Goal: Task Accomplishment & Management: Manage account settings

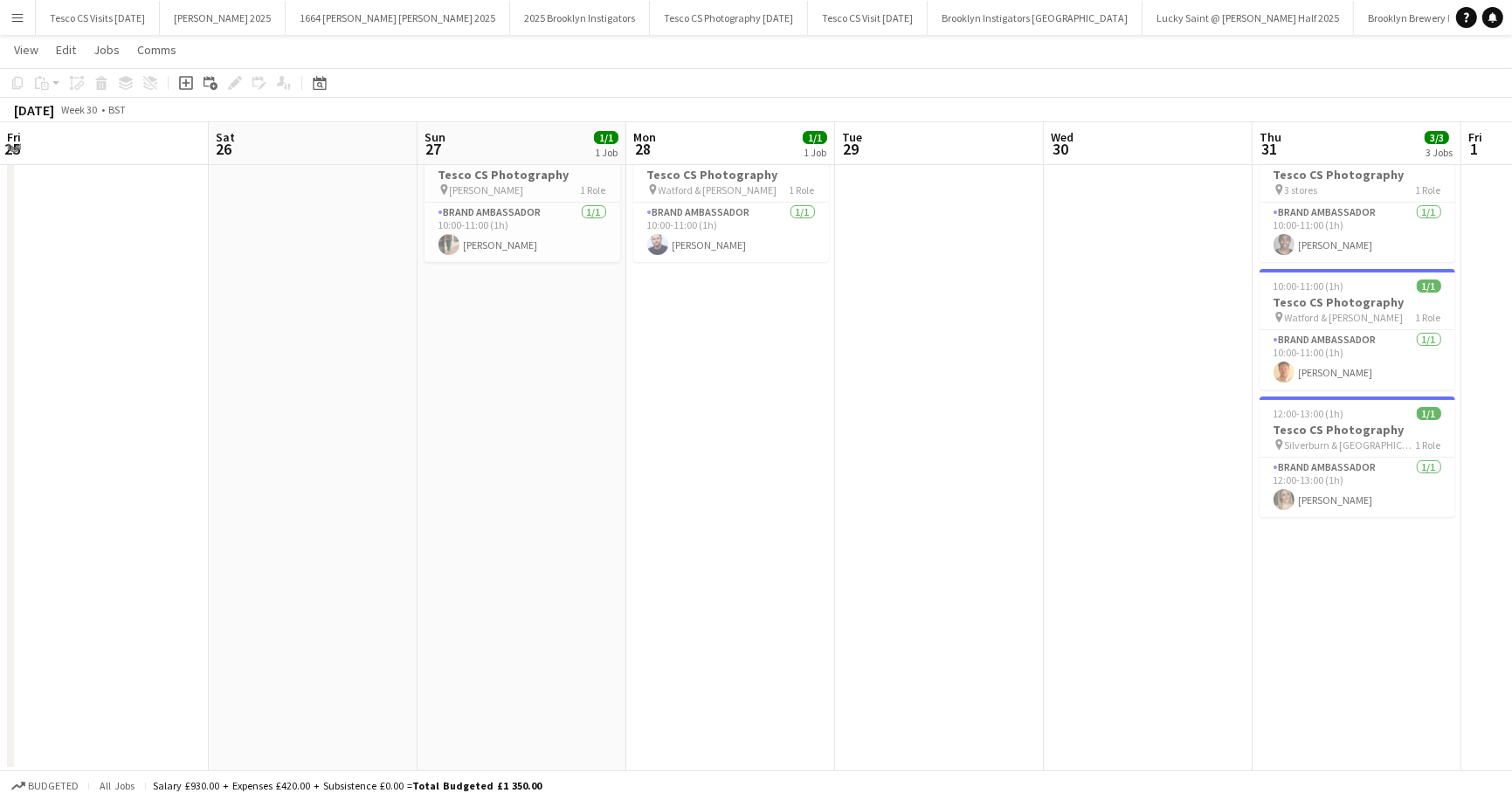
scroll to position [0, 532]
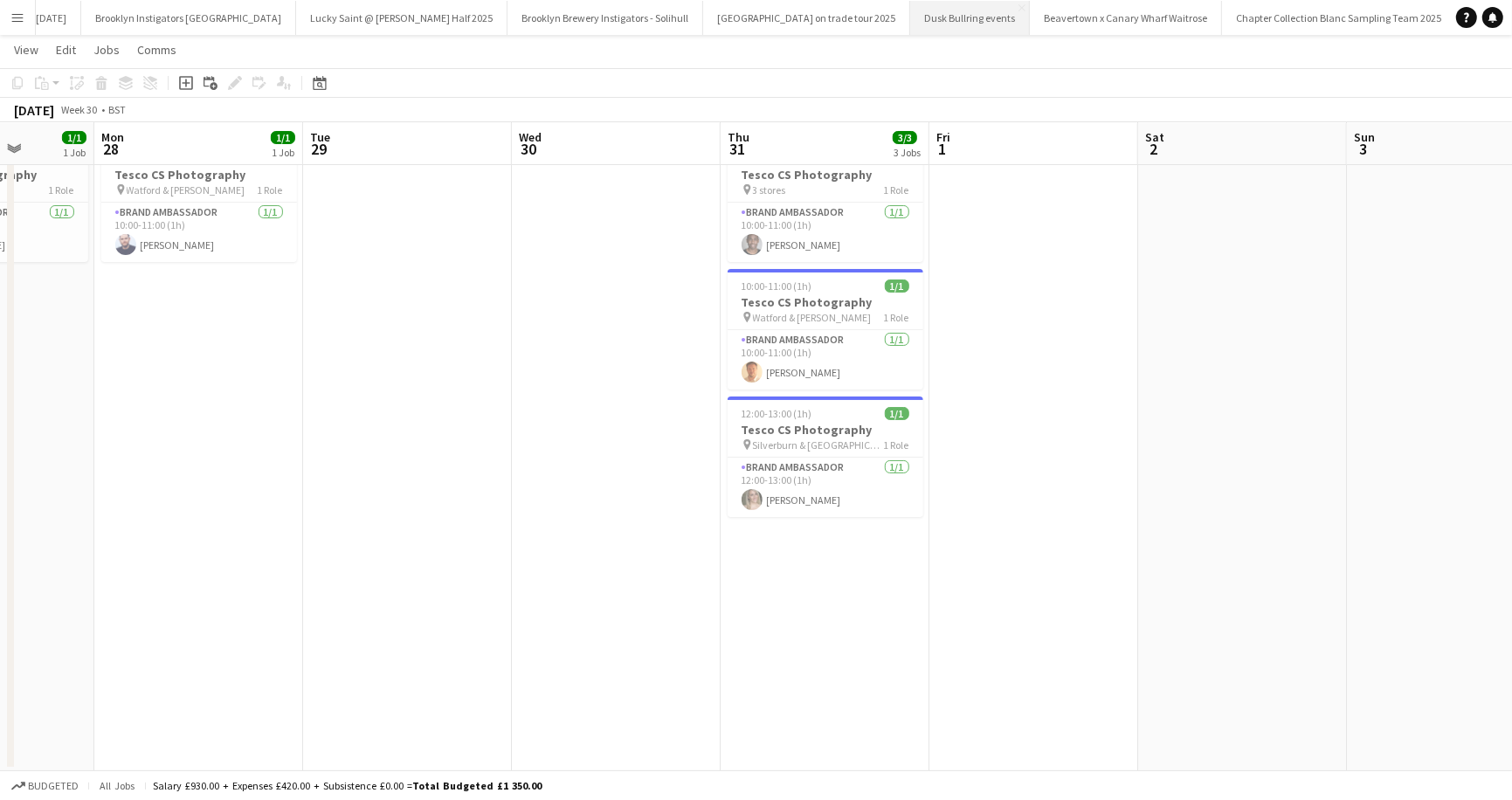
click at [910, 20] on button "Dusk Bullring events Close" at bounding box center [970, 17] width 120 height 34
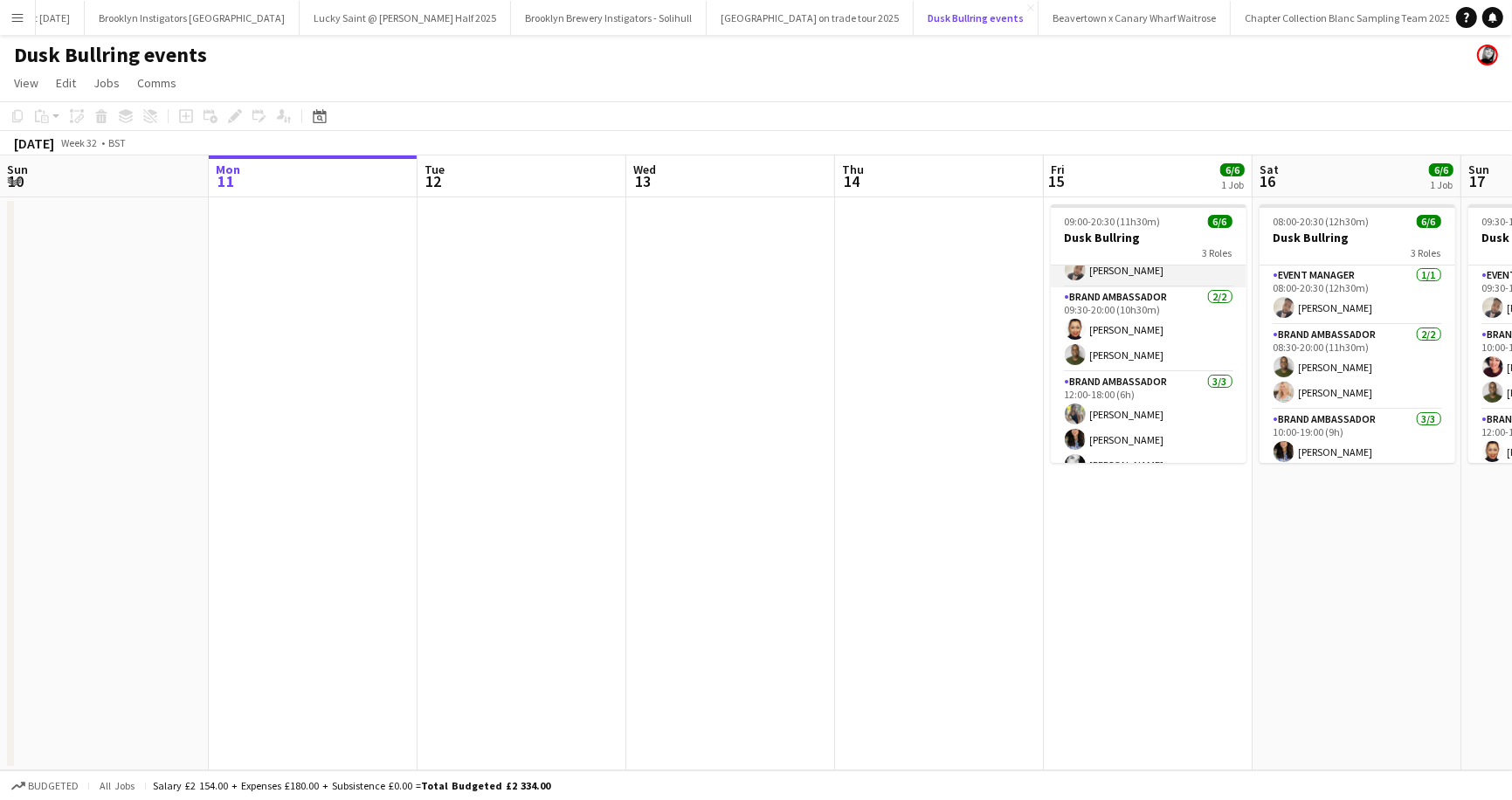
scroll to position [56, 0]
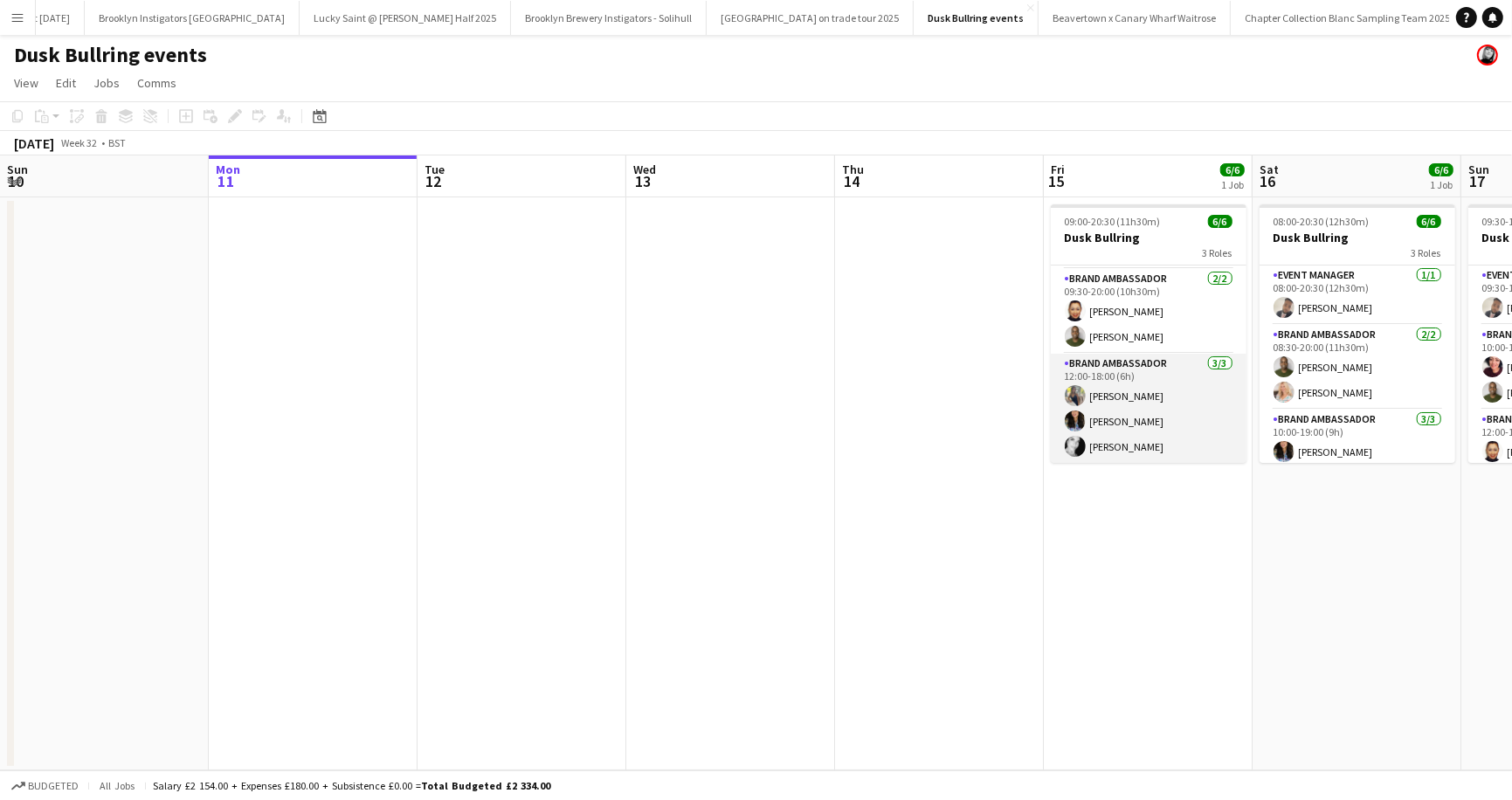
click at [1108, 444] on app-card-role "Brand Ambassador 3/3 12:00-18:00 (6h) Bethany Cogley Christine Mak Vanessa Thom" at bounding box center [1149, 409] width 195 height 110
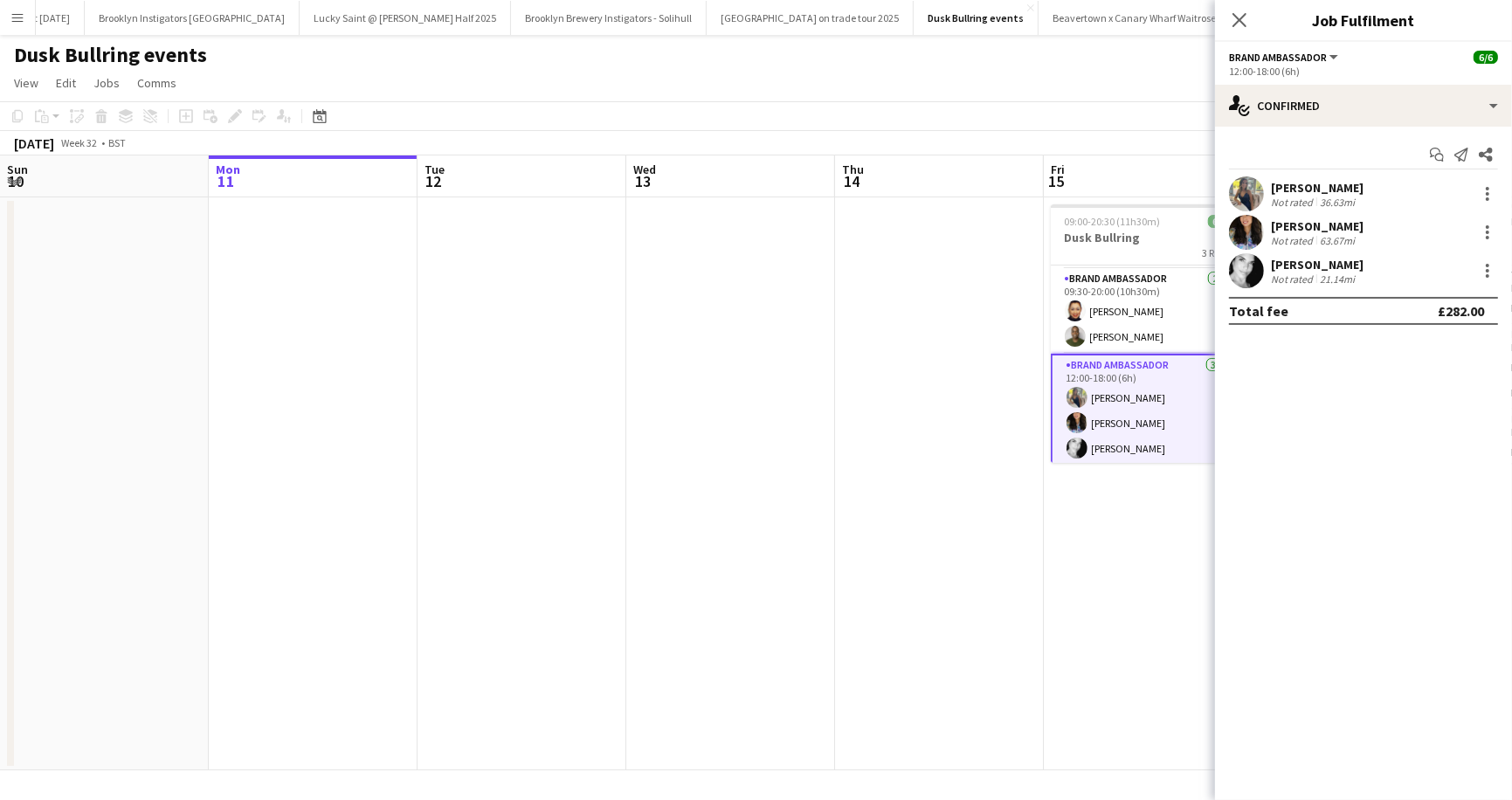
click at [1236, 258] on app-user-avatar at bounding box center [1246, 271] width 35 height 35
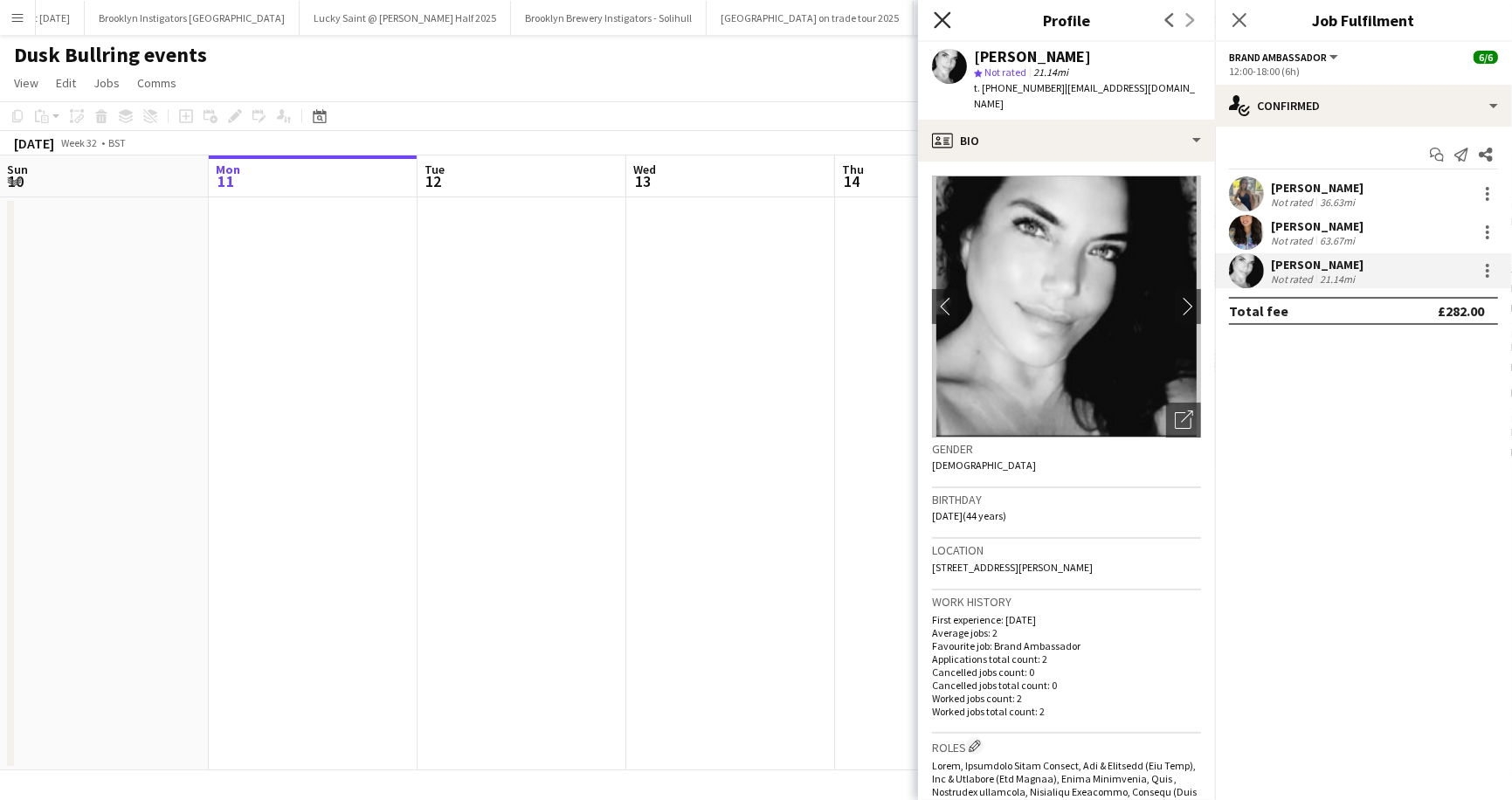
click at [945, 19] on icon at bounding box center [942, 19] width 16 height 16
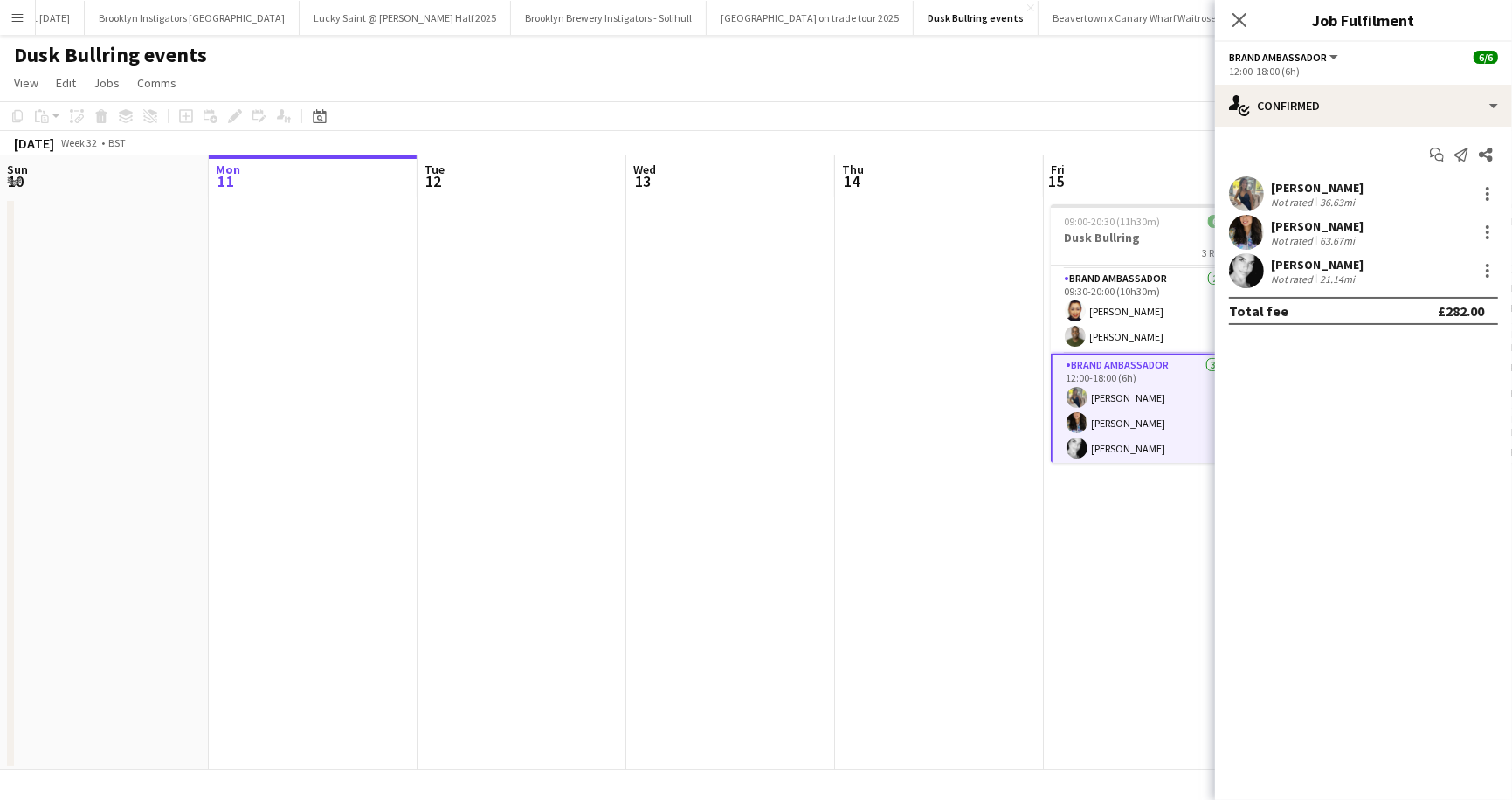
click at [1041, 519] on app-date-cell at bounding box center [940, 484] width 209 height 574
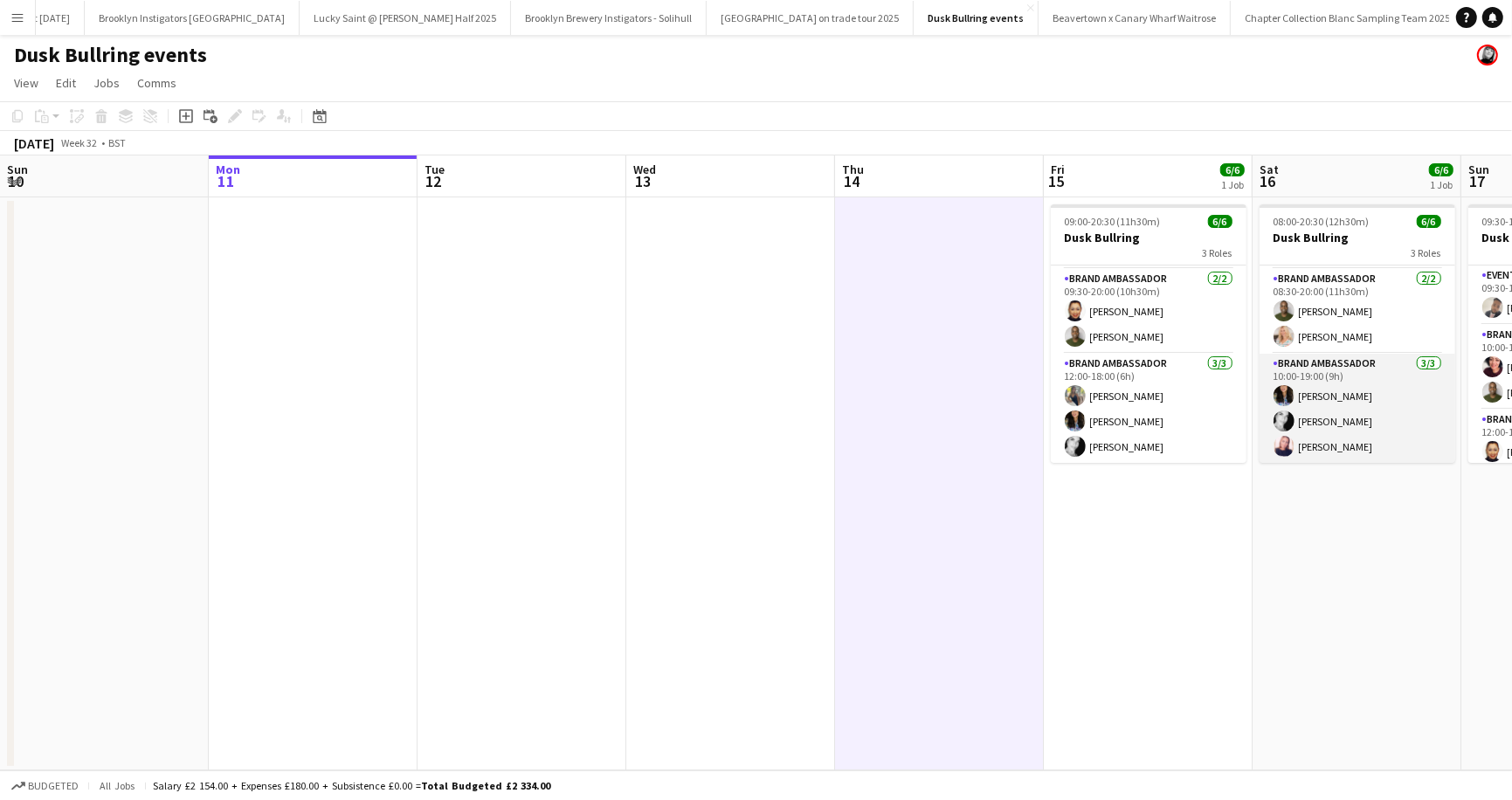
click at [1316, 415] on app-card-role "Brand Ambassador 3/3 10:00-19:00 (9h) Christine Mak Vanessa Thom Sara Zurakowski" at bounding box center [1357, 409] width 195 height 110
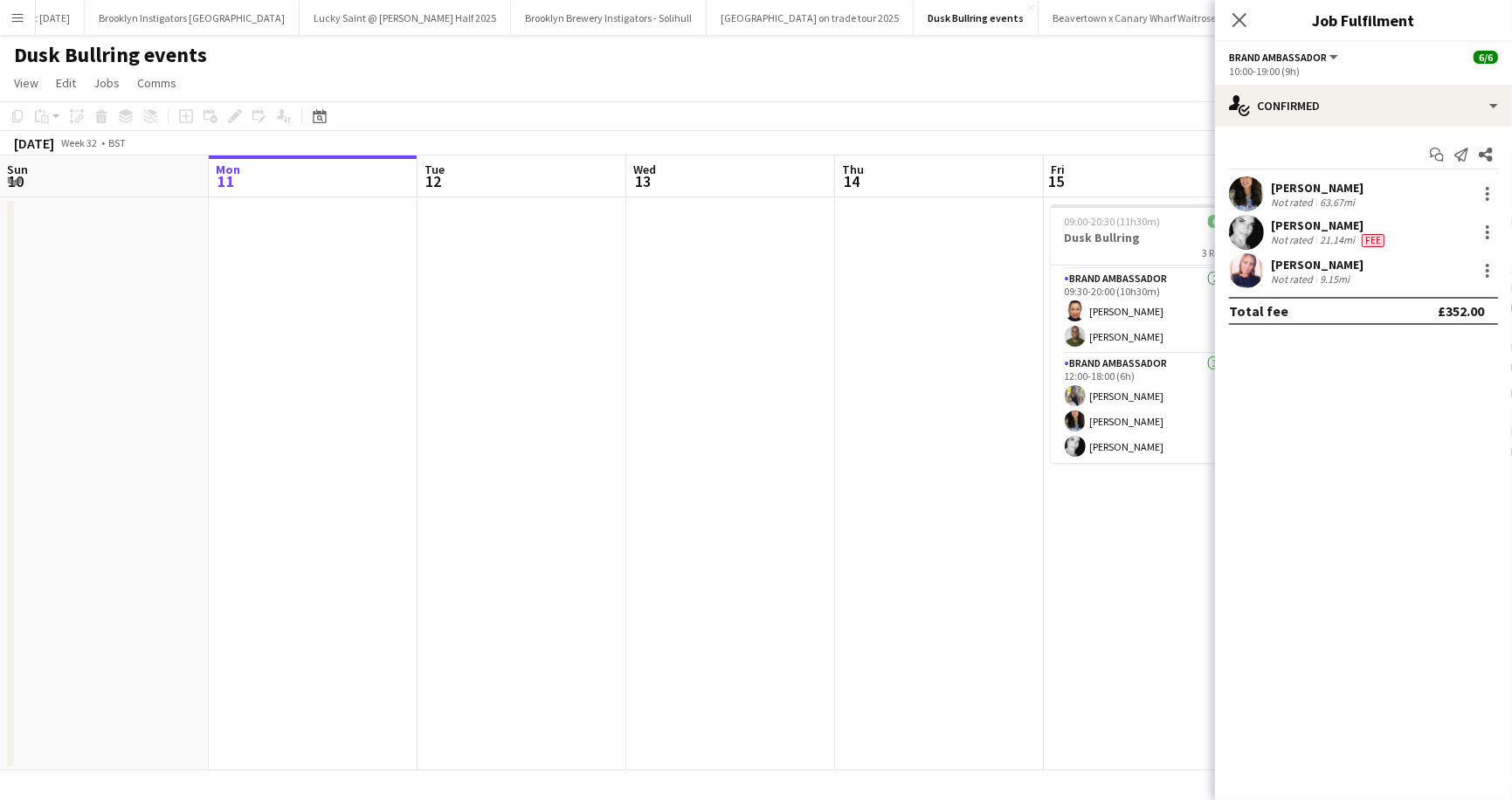
click at [1274, 222] on div "Vanessa Thom" at bounding box center [1328, 225] width 117 height 15
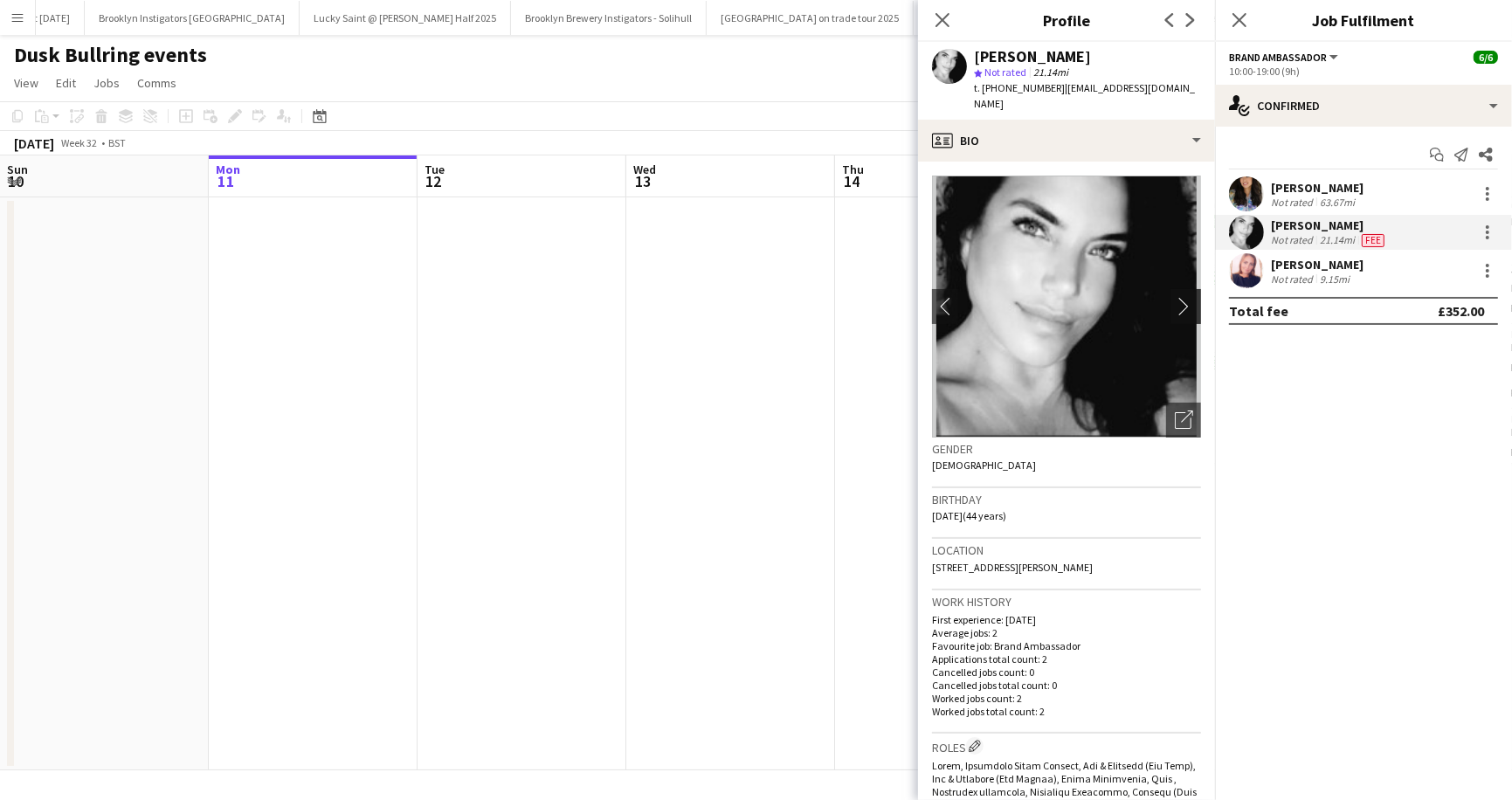
click at [1180, 297] on app-icon "chevron-right" at bounding box center [1188, 306] width 27 height 18
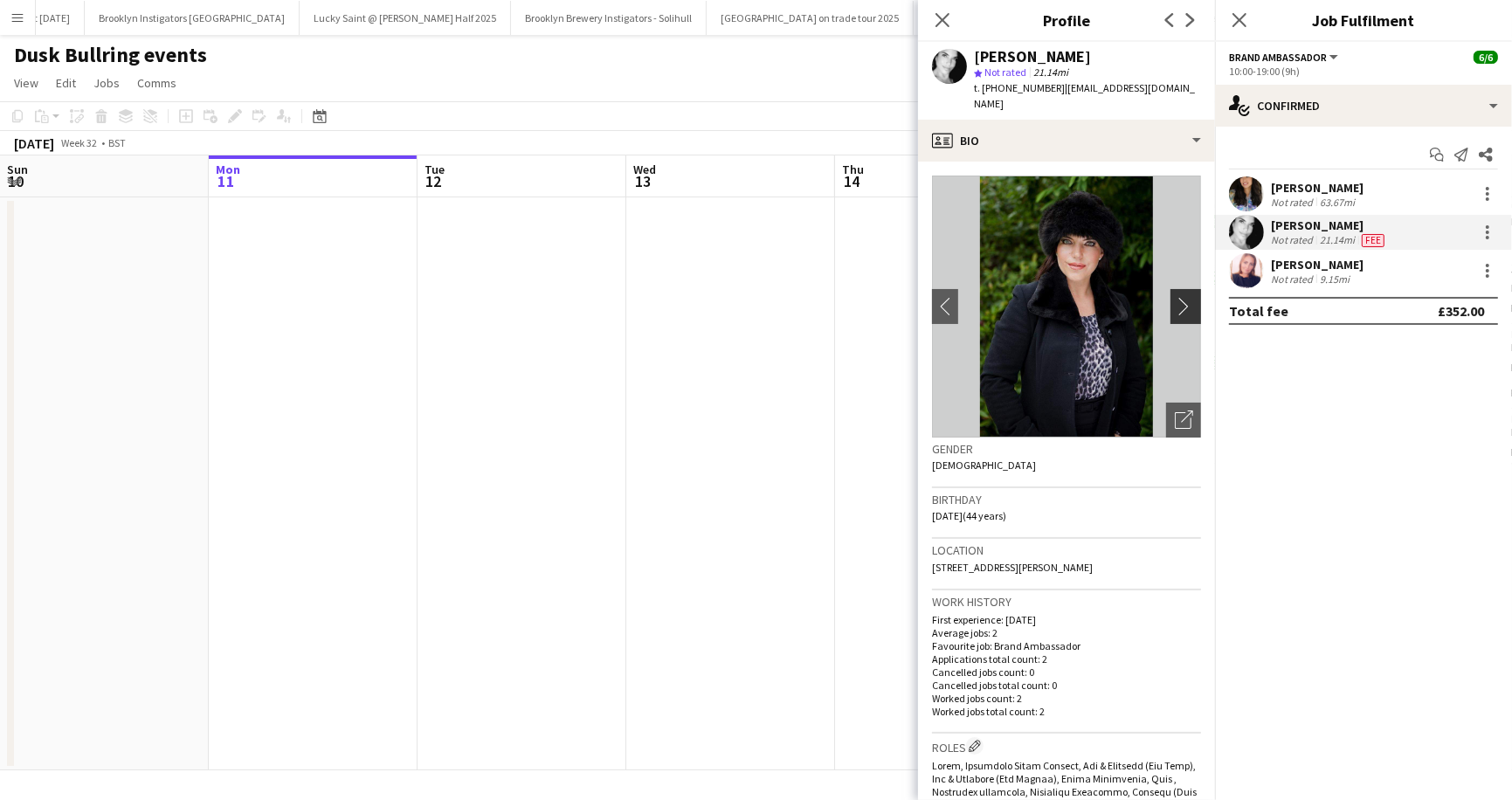
click at [1180, 297] on app-icon "chevron-right" at bounding box center [1188, 306] width 27 height 18
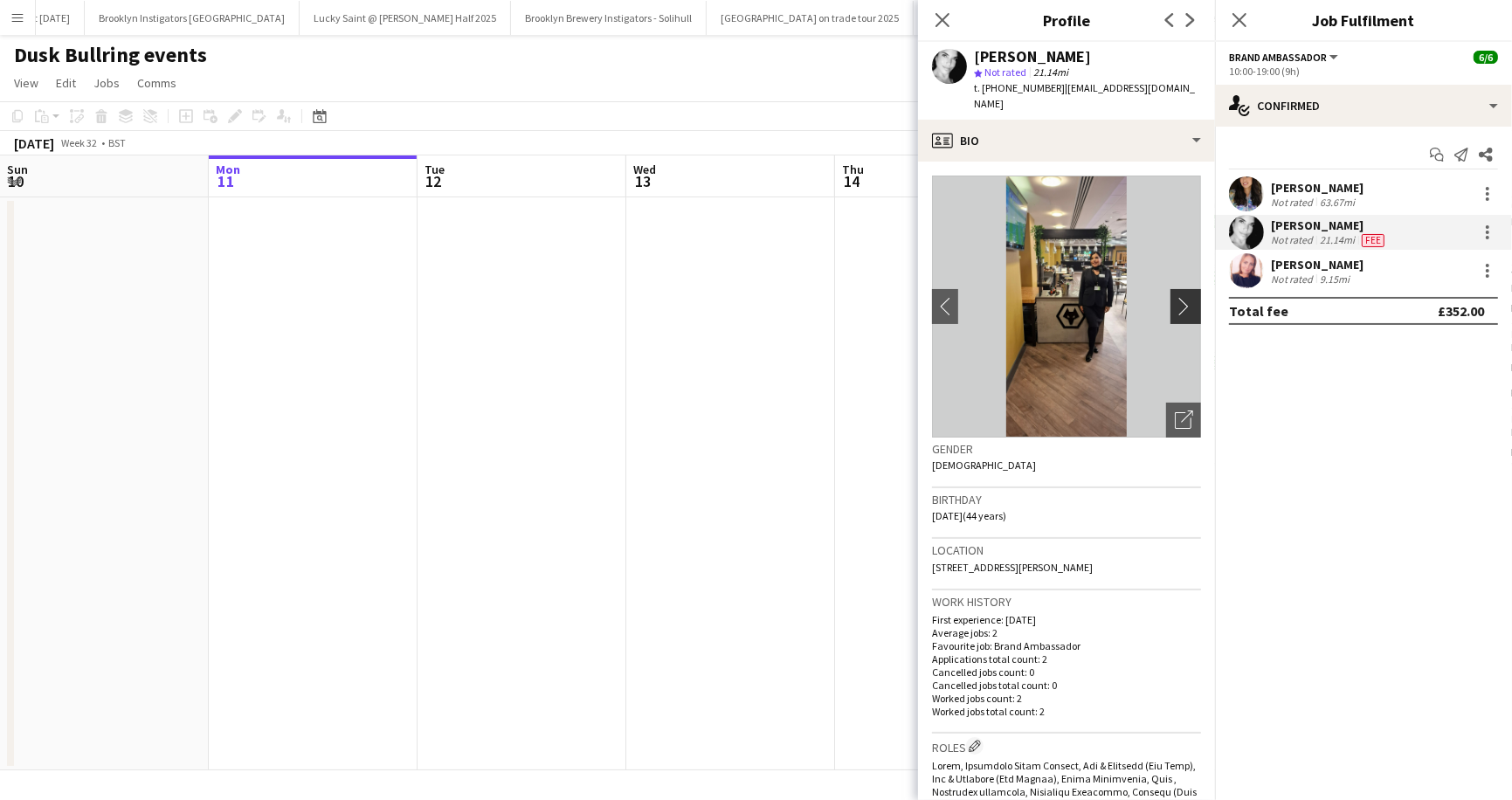
click at [1180, 297] on app-icon "chevron-right" at bounding box center [1188, 306] width 27 height 18
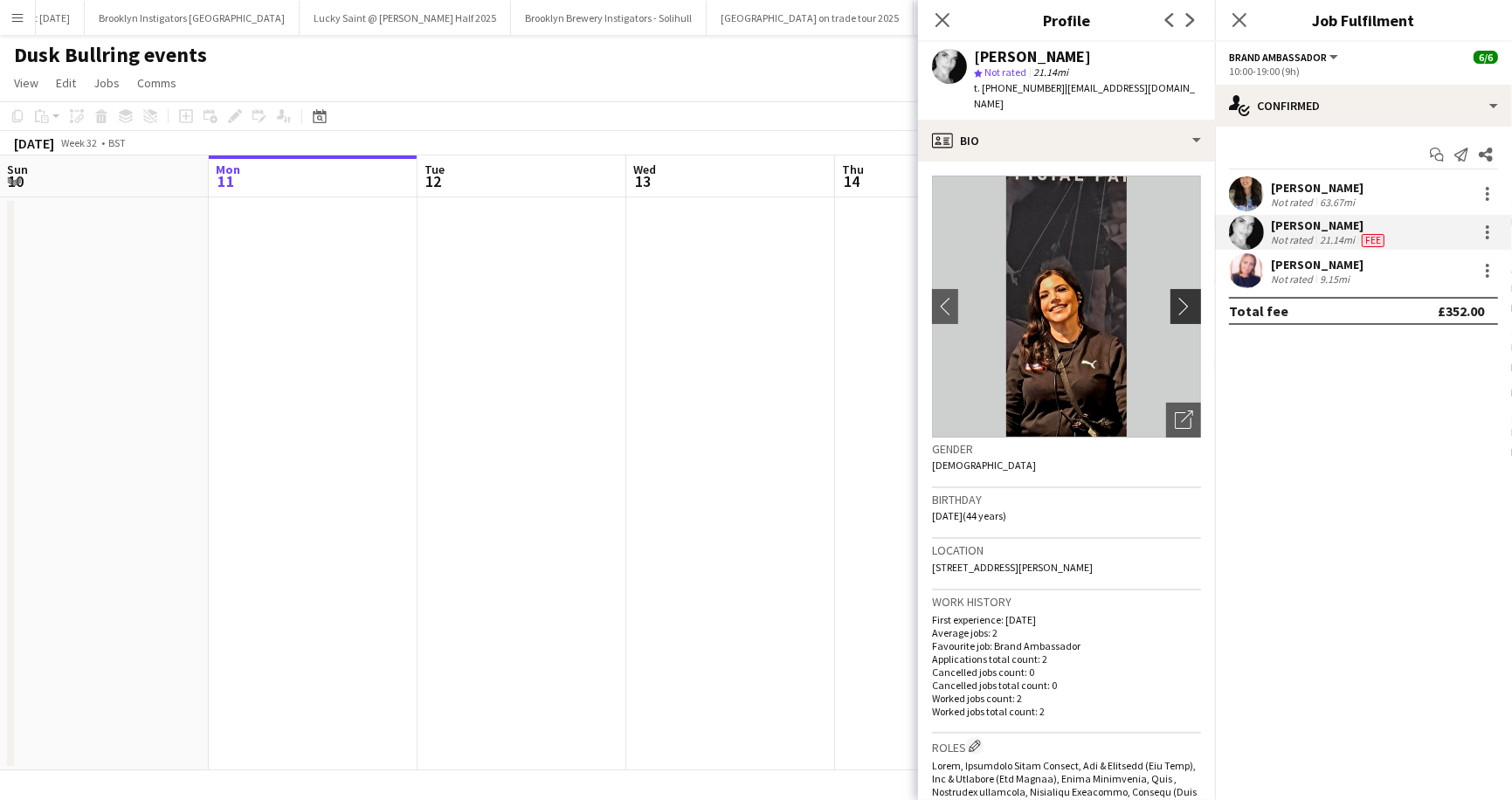
click at [1180, 297] on app-icon "chevron-right" at bounding box center [1188, 306] width 27 height 18
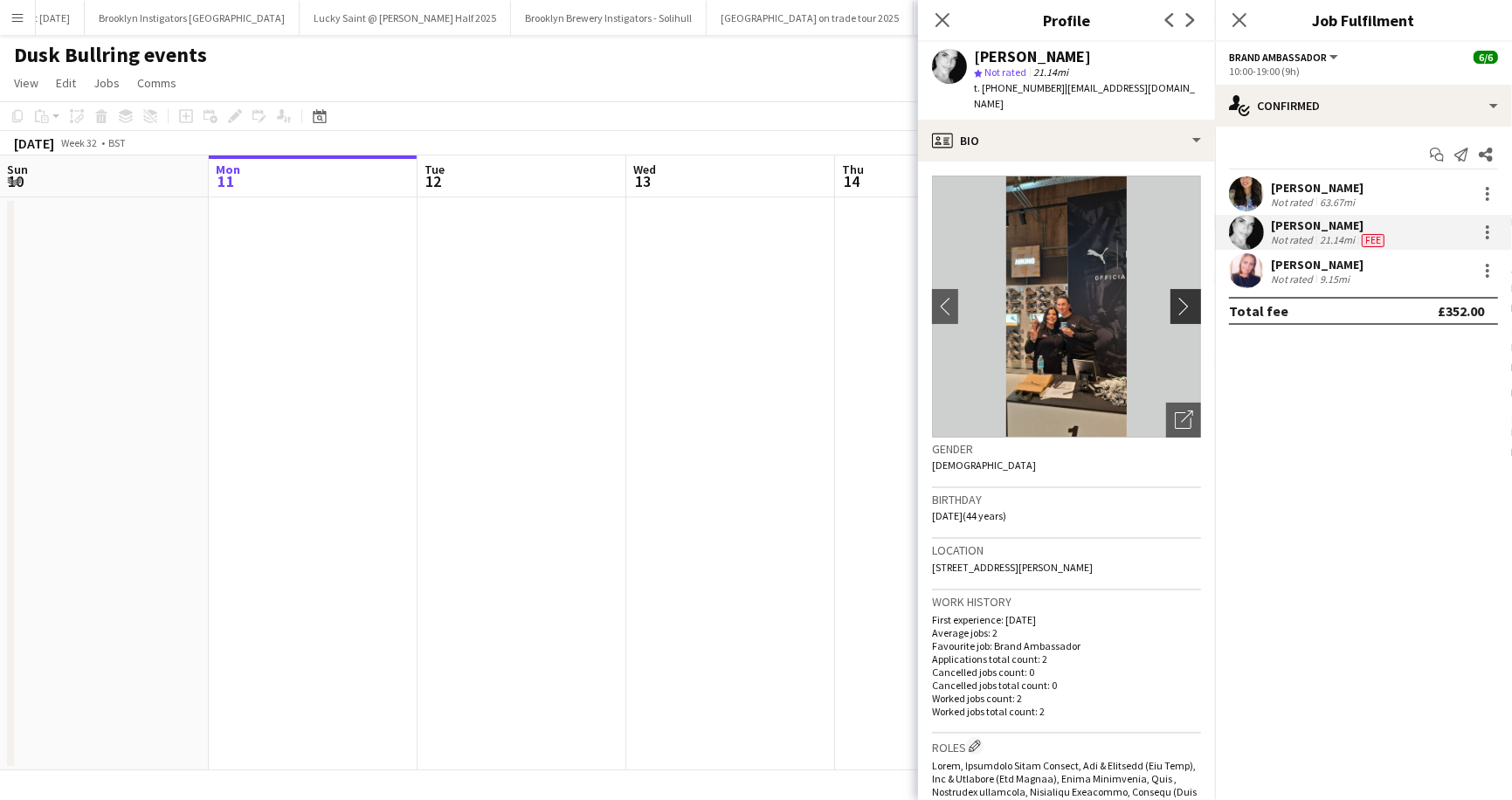
click at [1180, 297] on app-icon "chevron-right" at bounding box center [1188, 306] width 27 height 18
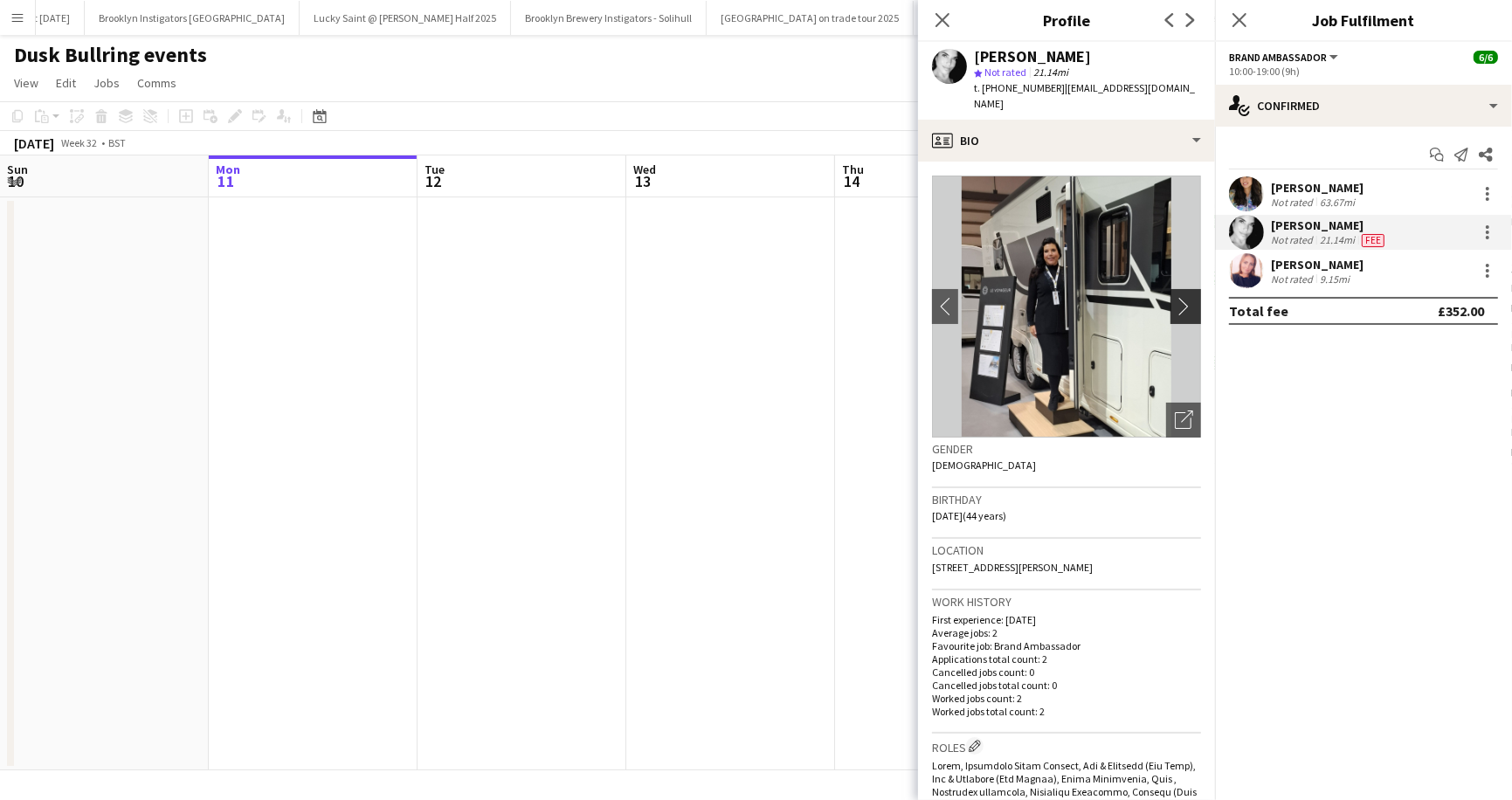
click at [1180, 297] on app-icon "chevron-right" at bounding box center [1188, 306] width 27 height 18
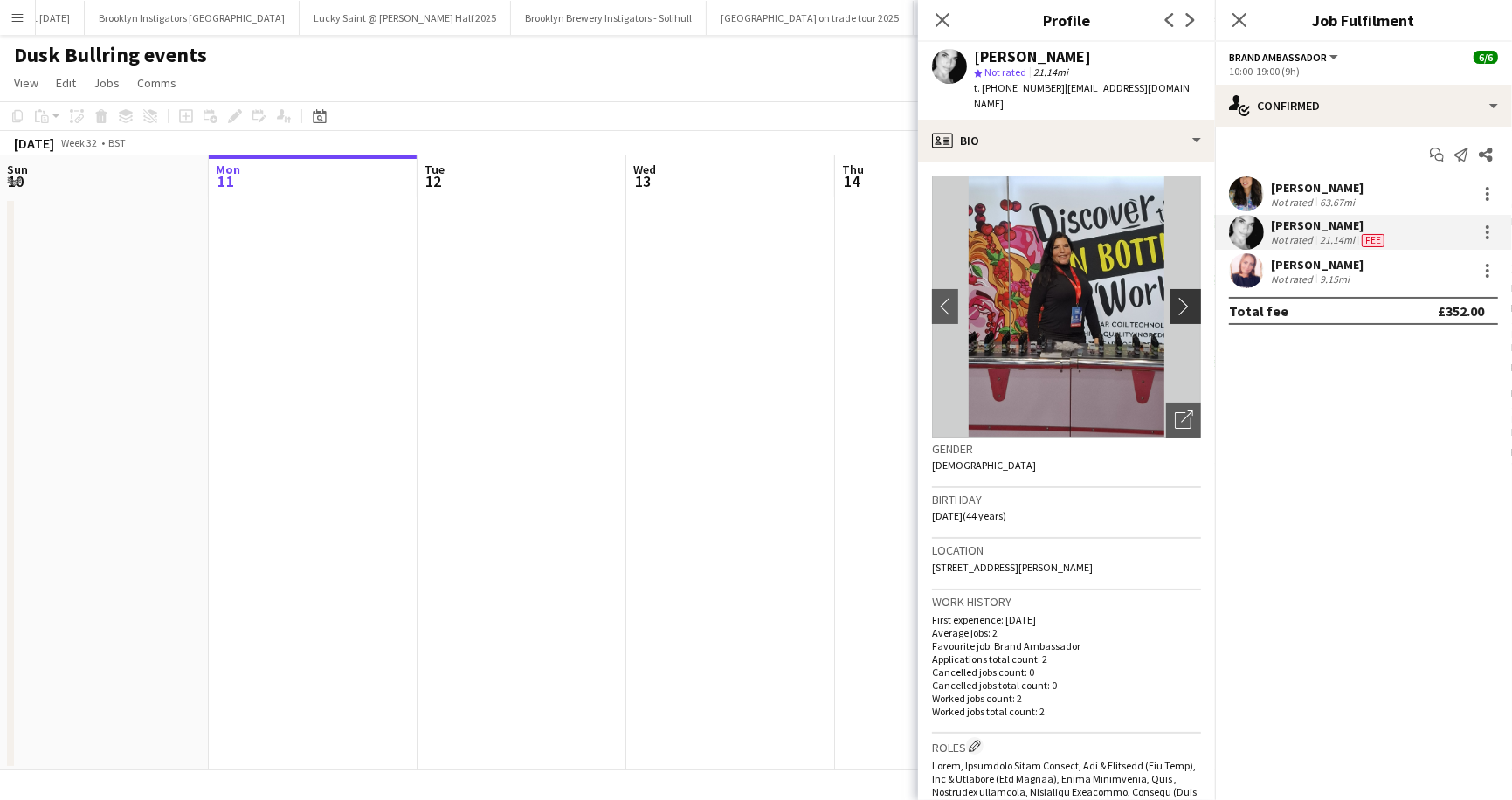
click at [1180, 297] on app-icon "chevron-right" at bounding box center [1188, 306] width 27 height 18
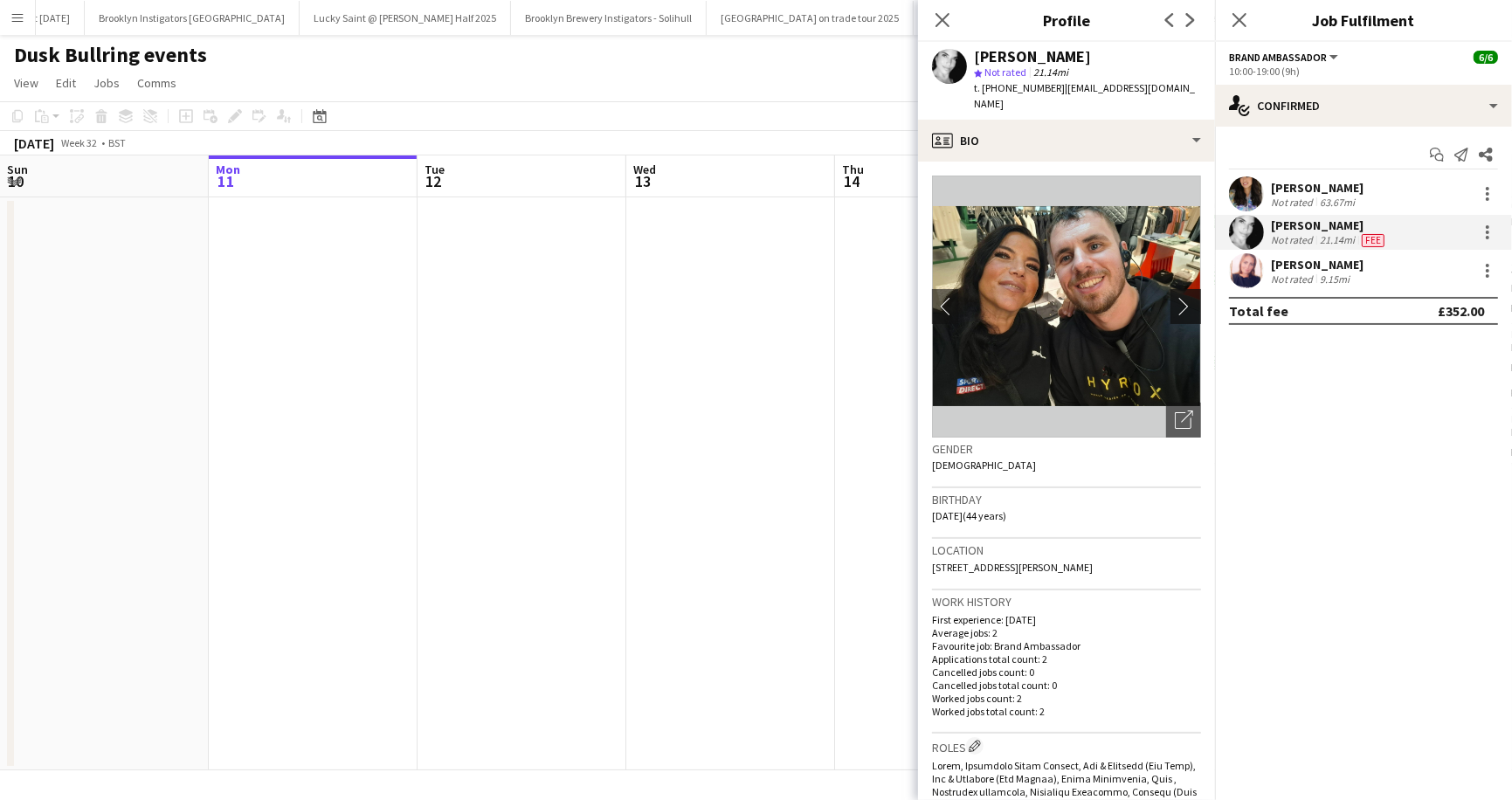
click at [1180, 297] on app-icon "chevron-right" at bounding box center [1188, 306] width 27 height 18
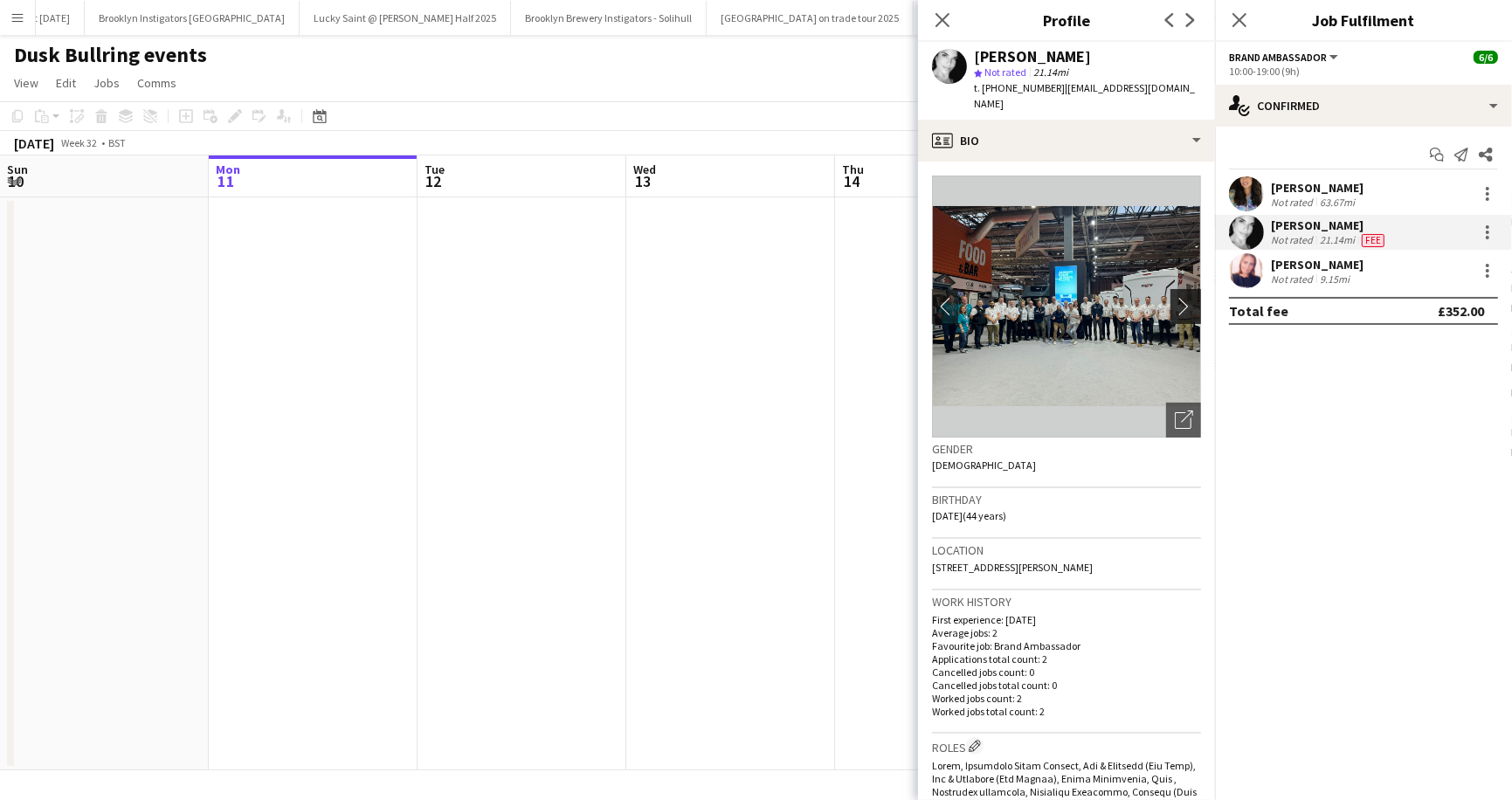
click at [1180, 297] on app-icon "chevron-right" at bounding box center [1188, 306] width 27 height 18
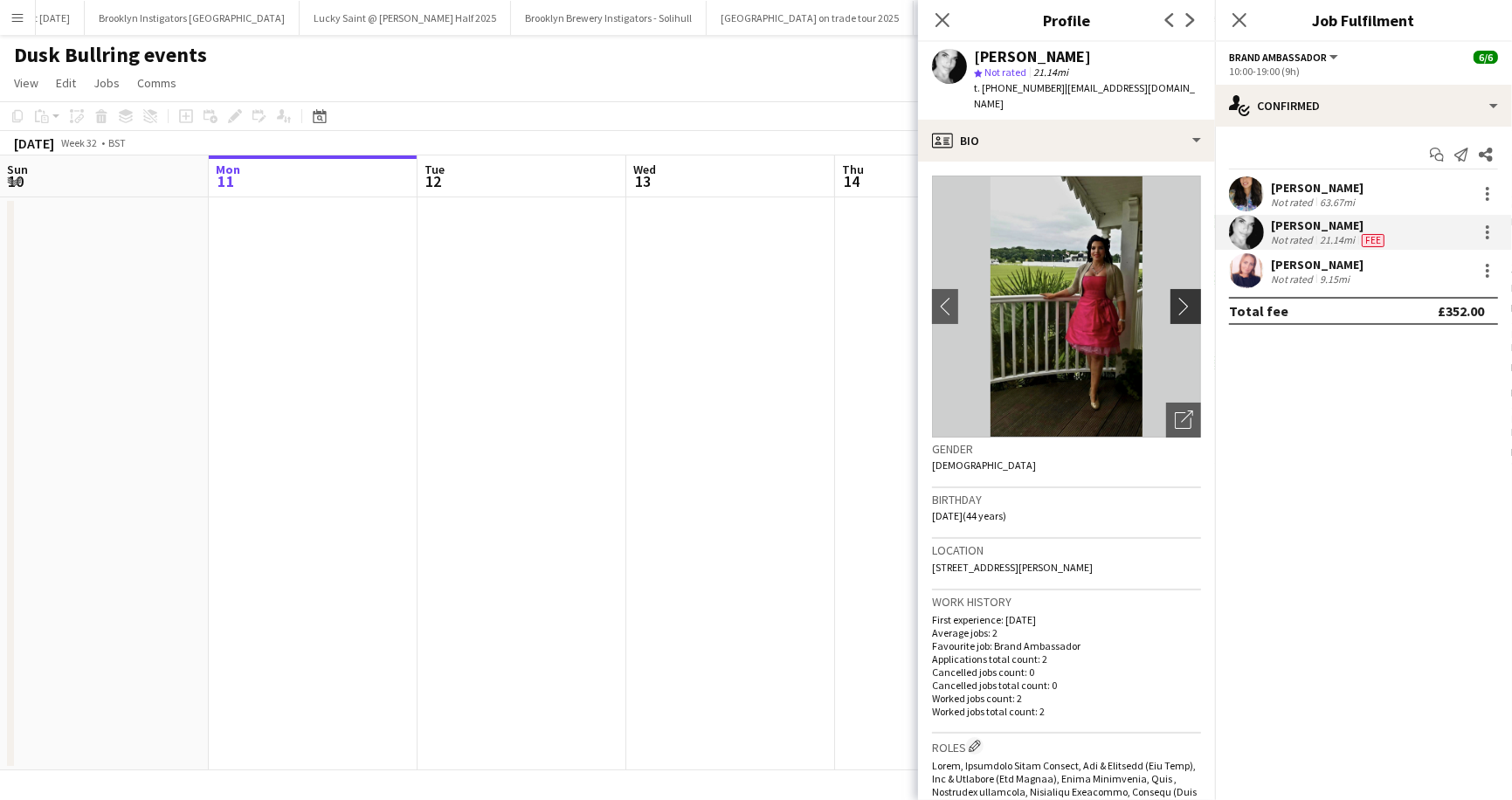
click at [1180, 297] on app-icon "chevron-right" at bounding box center [1188, 306] width 27 height 18
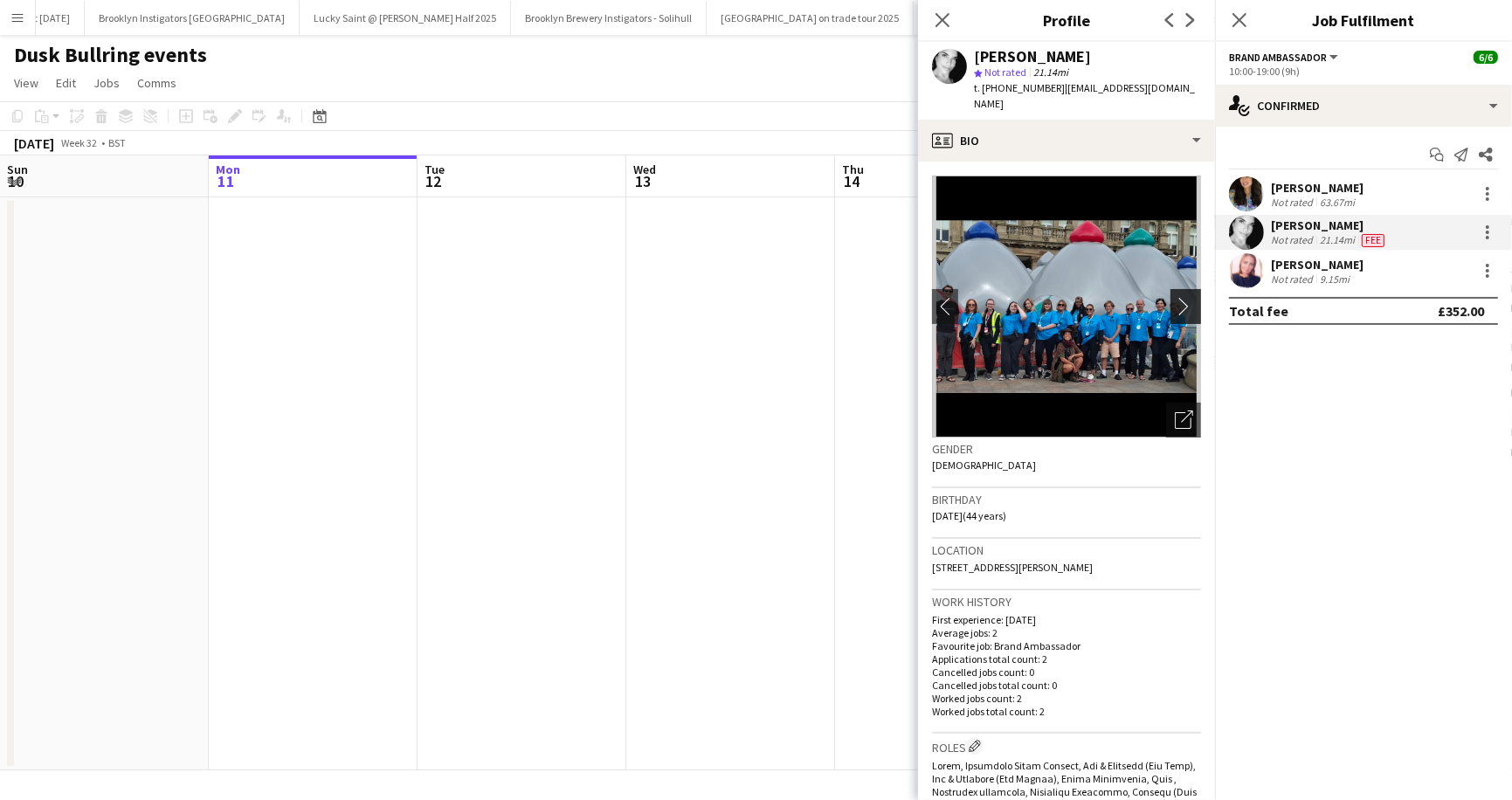
click at [1180, 297] on app-icon "chevron-right" at bounding box center [1188, 306] width 27 height 18
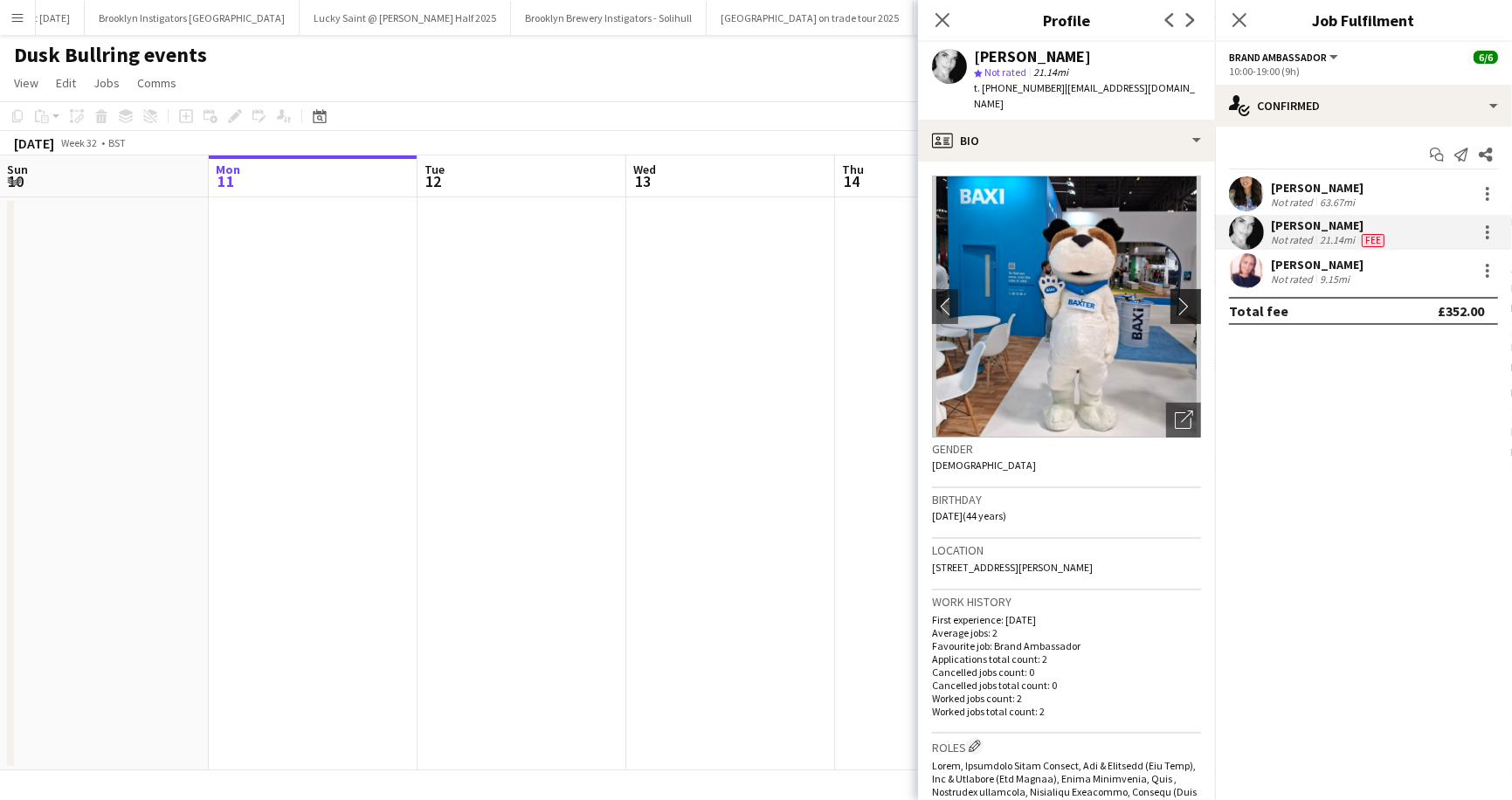
click at [1180, 297] on app-icon "chevron-right" at bounding box center [1188, 306] width 27 height 18
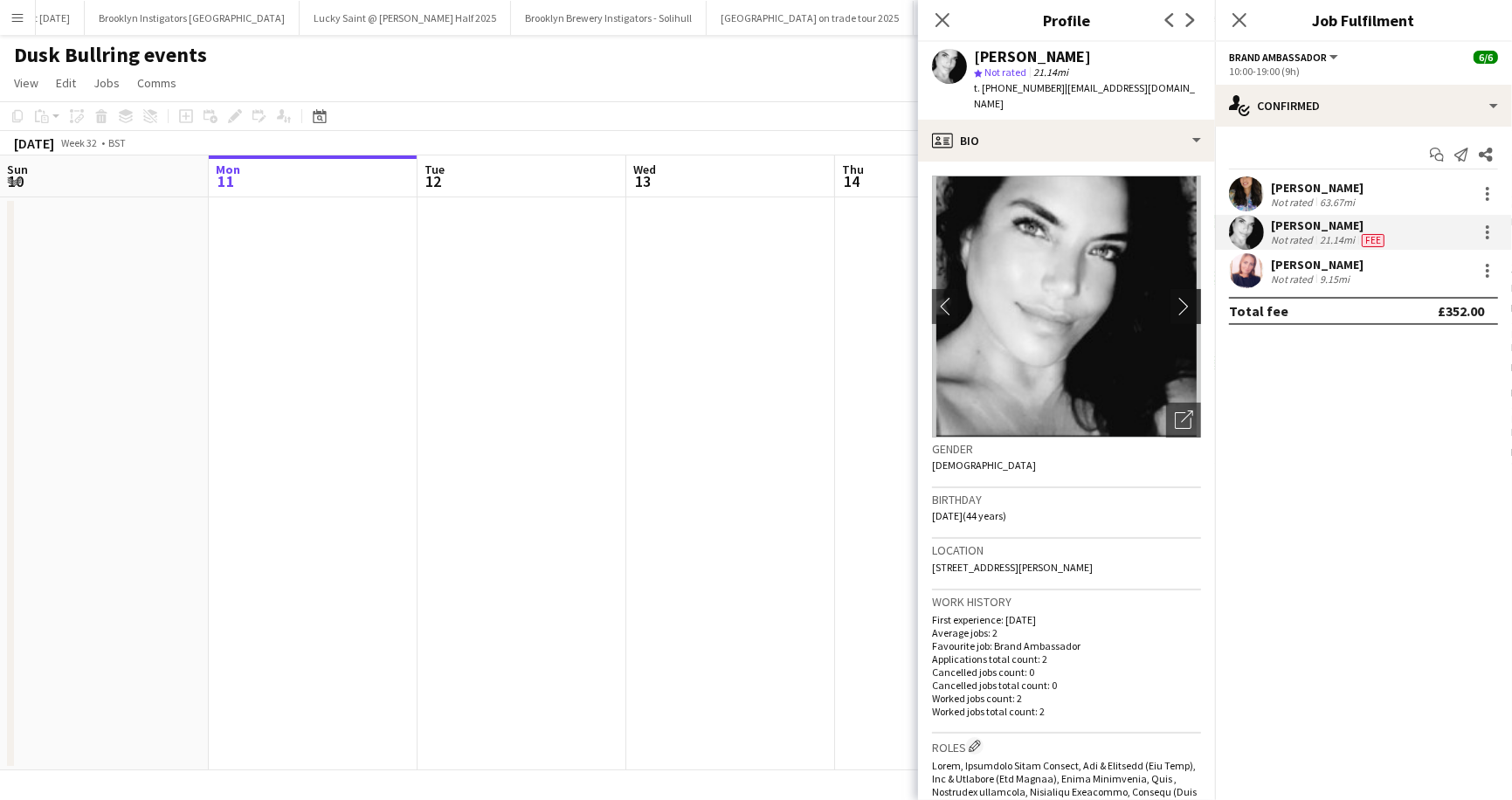
click at [1180, 297] on app-icon "chevron-right" at bounding box center [1188, 306] width 27 height 18
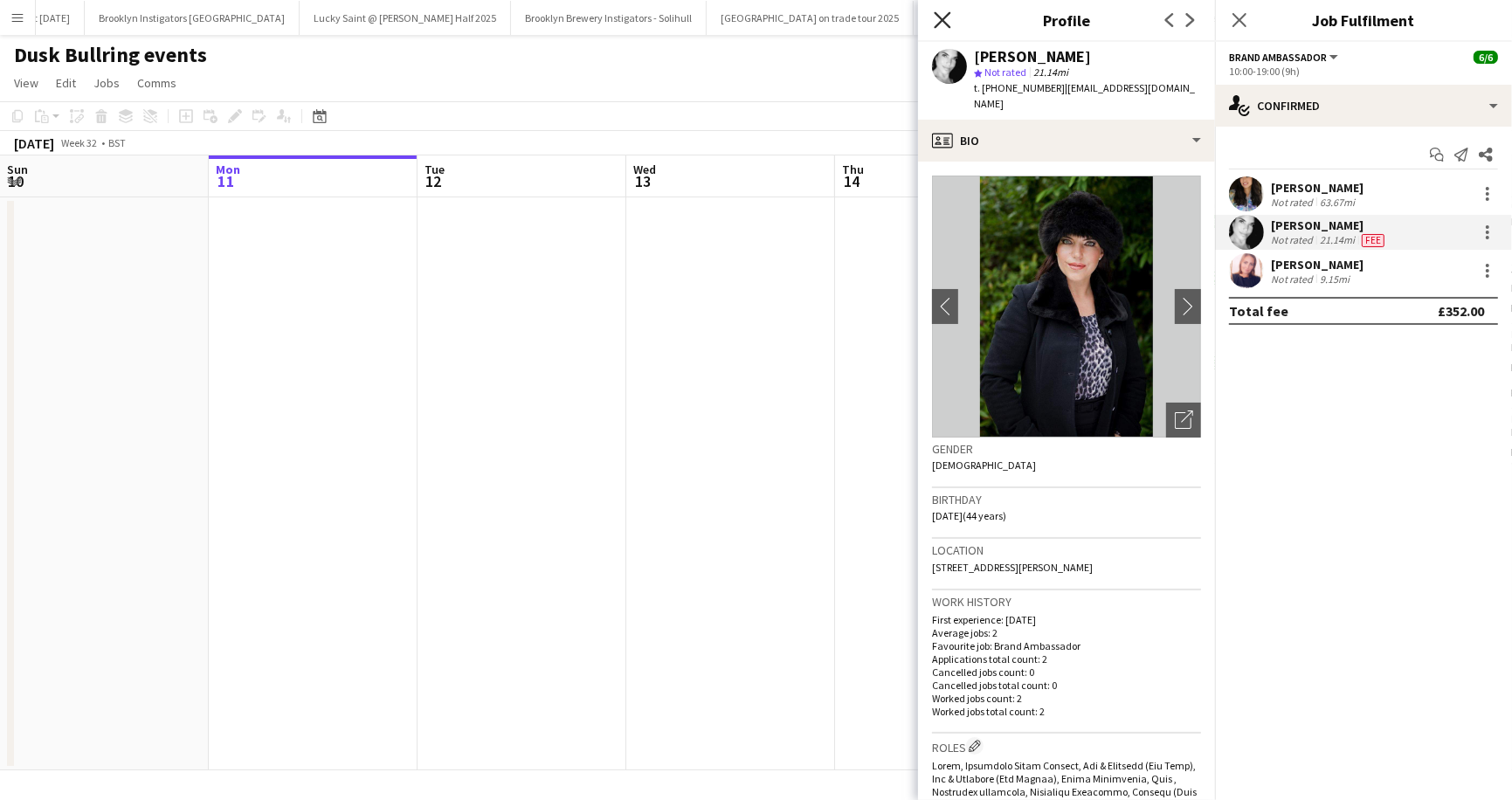
click at [946, 17] on icon "Close pop-in" at bounding box center [942, 19] width 16 height 16
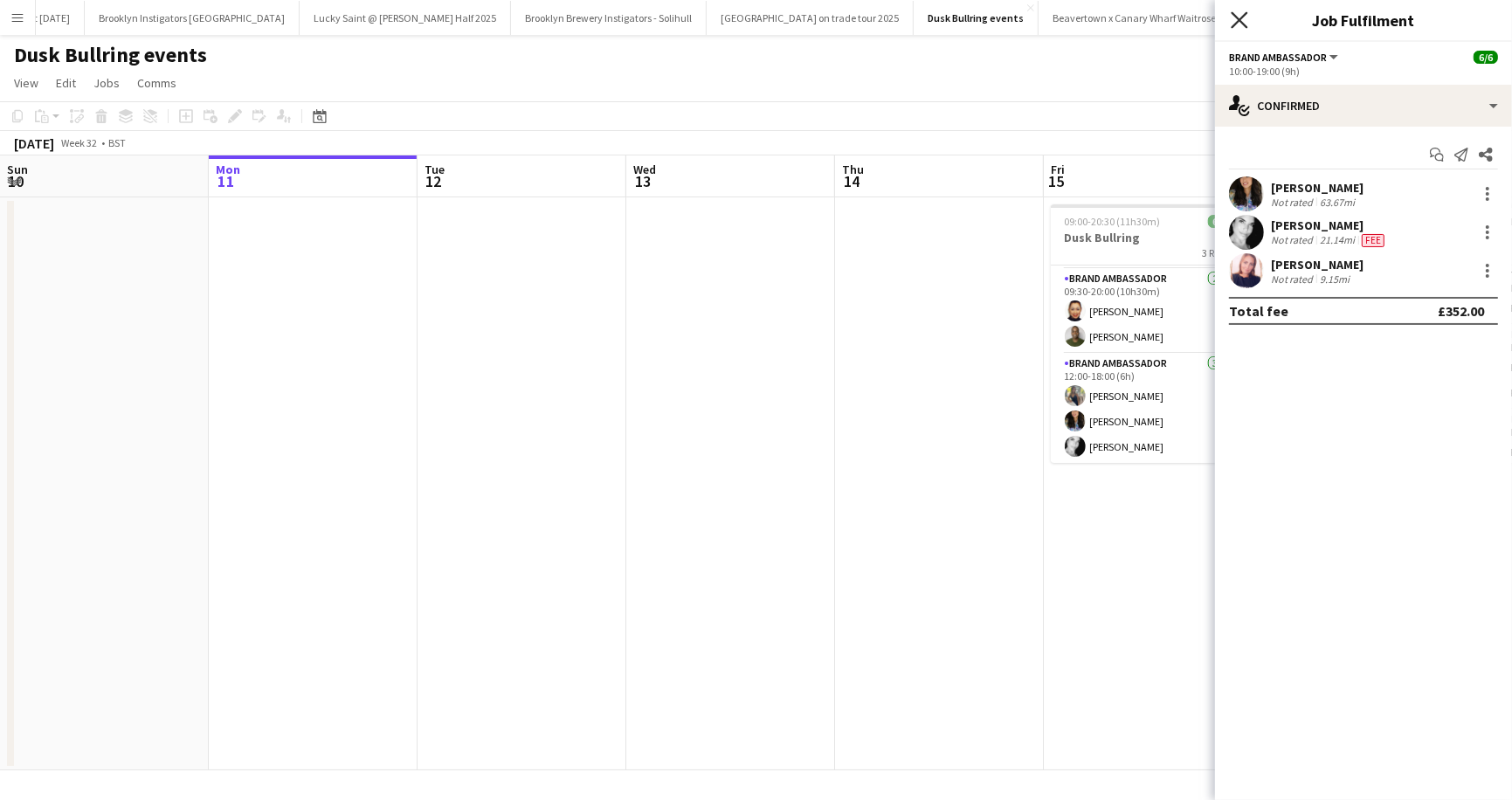
click at [1240, 18] on icon at bounding box center [1238, 19] width 16 height 16
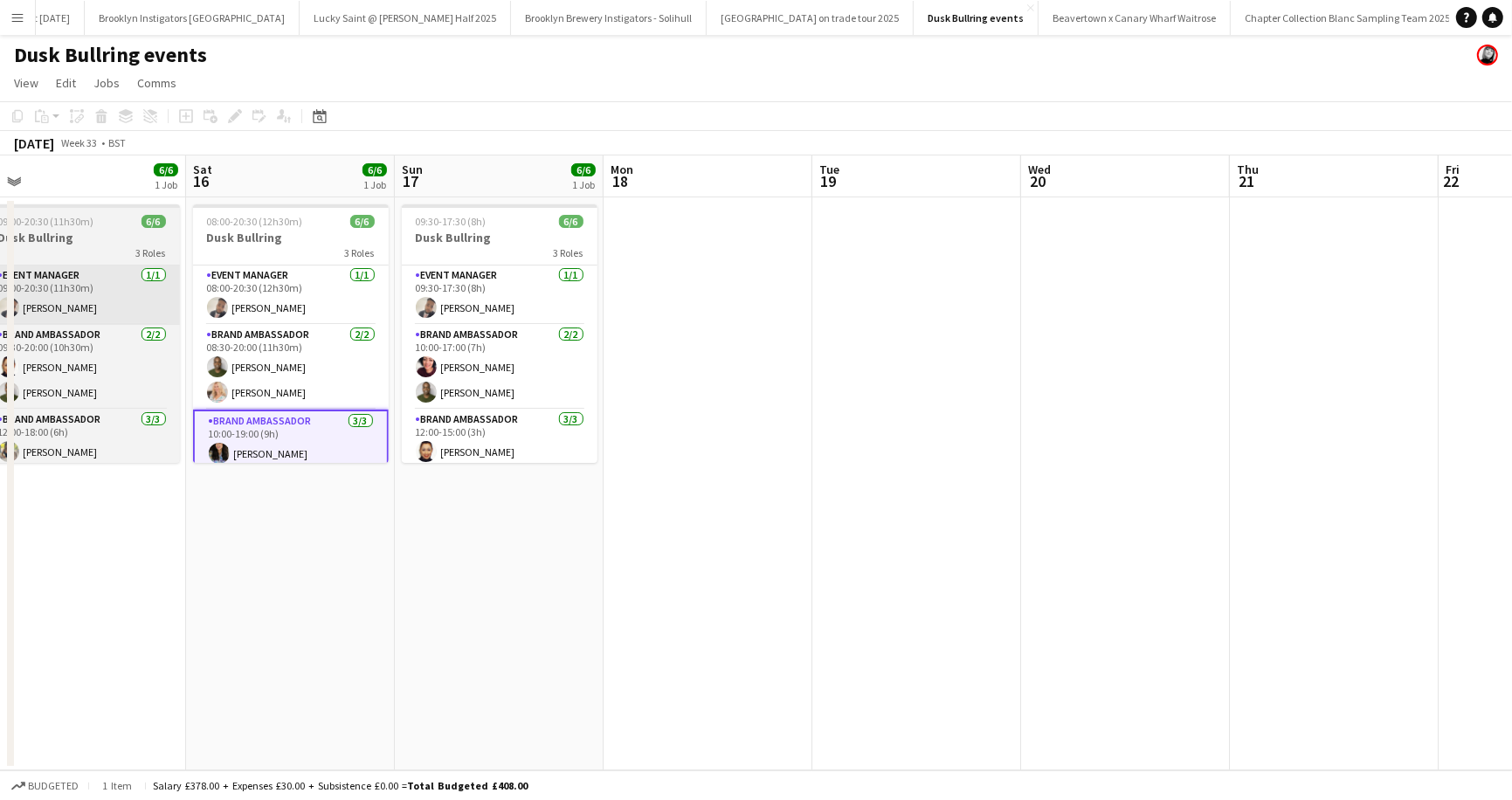
scroll to position [0, 683]
